Goal: Transaction & Acquisition: Purchase product/service

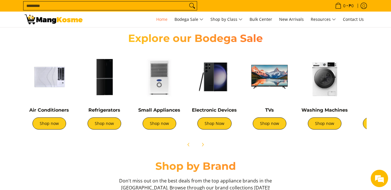
scroll to position [0, 230]
click at [151, 97] on img at bounding box center [159, 76] width 49 height 49
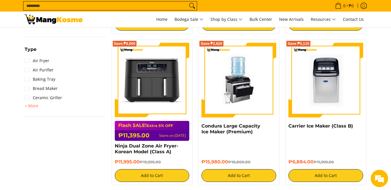
scroll to position [405, 0]
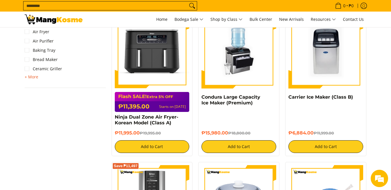
click at [27, 78] on span "+ More" at bounding box center [32, 77] width 14 height 5
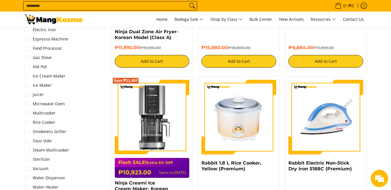
scroll to position [492, 0]
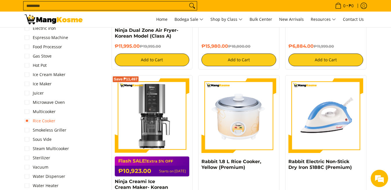
click at [32, 120] on link "Rice Cooker" at bounding box center [40, 120] width 31 height 9
